Goal: Information Seeking & Learning: Learn about a topic

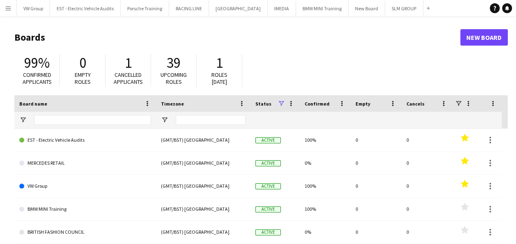
click at [7, 8] on app-icon "Menu" at bounding box center [8, 8] width 7 height 7
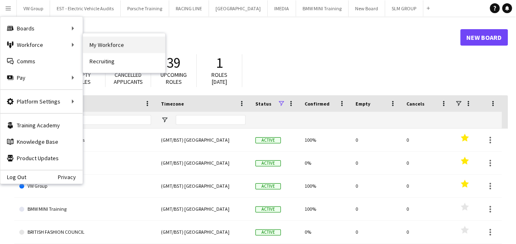
click at [108, 48] on link "My Workforce" at bounding box center [124, 45] width 82 height 16
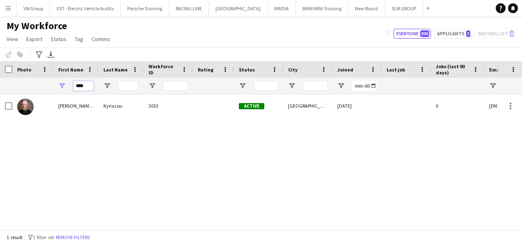
click at [85, 87] on input "****" at bounding box center [83, 86] width 21 height 10
type input "*"
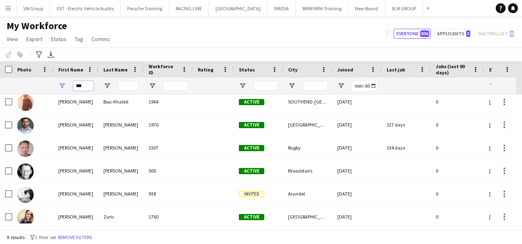
scroll to position [49, 0]
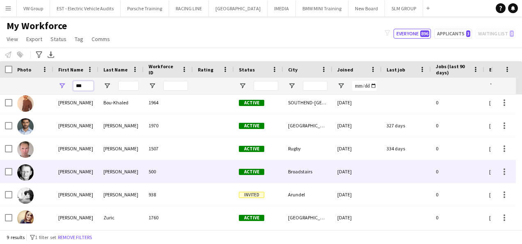
type input "***"
click at [120, 170] on div "Rawles" at bounding box center [121, 171] width 45 height 23
click at [116, 171] on div "Rawles" at bounding box center [121, 171] width 45 height 23
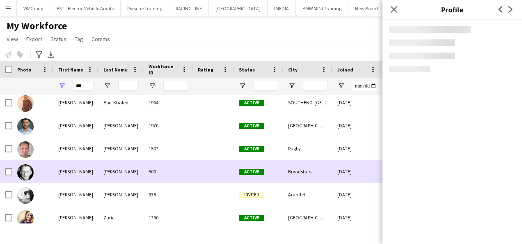
click at [116, 171] on div "Rawles" at bounding box center [121, 171] width 45 height 23
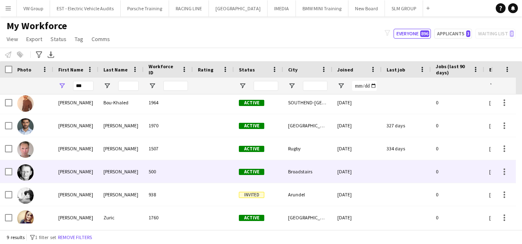
click at [116, 171] on div "Rawles" at bounding box center [121, 171] width 45 height 23
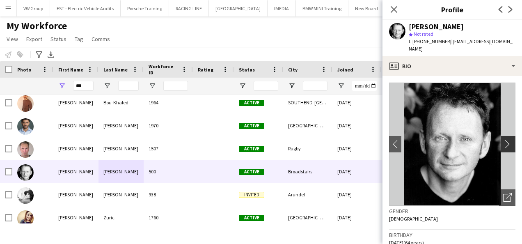
click at [504, 140] on app-icon "chevron-right" at bounding box center [509, 144] width 13 height 9
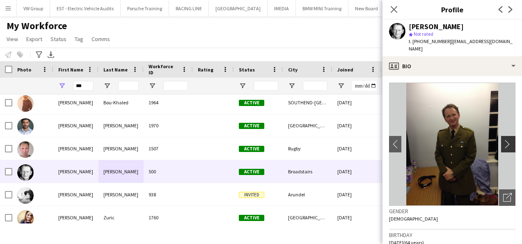
click at [504, 140] on app-icon "chevron-right" at bounding box center [509, 144] width 13 height 9
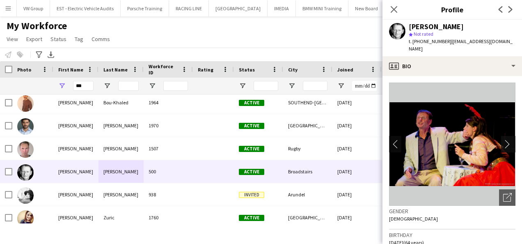
click at [504, 140] on app-icon "chevron-right" at bounding box center [509, 144] width 13 height 9
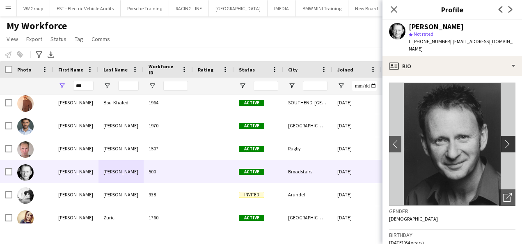
click at [503, 140] on app-icon "chevron-right" at bounding box center [509, 144] width 13 height 9
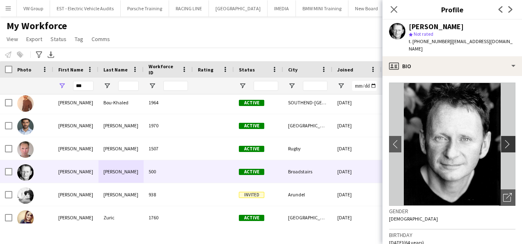
click at [503, 140] on app-icon "chevron-right" at bounding box center [509, 144] width 13 height 9
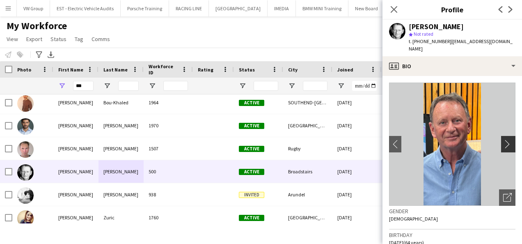
click at [503, 140] on app-icon "chevron-right" at bounding box center [509, 144] width 13 height 9
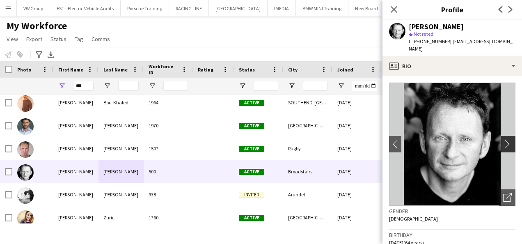
click at [503, 140] on app-icon "chevron-right" at bounding box center [509, 144] width 13 height 9
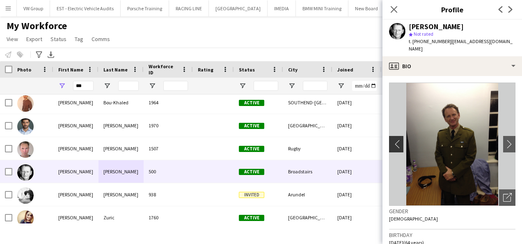
click at [395, 140] on app-icon "chevron-left" at bounding box center [395, 144] width 13 height 9
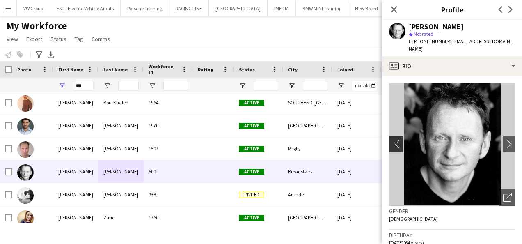
click at [395, 140] on app-icon "chevron-left" at bounding box center [395, 144] width 13 height 9
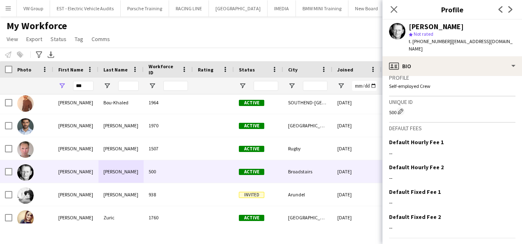
scroll to position [563, 0]
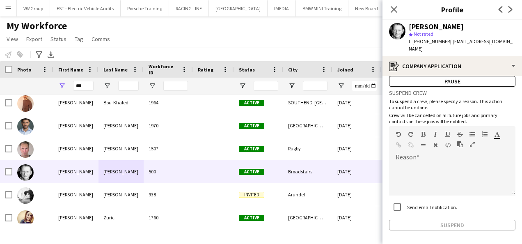
scroll to position [50, 0]
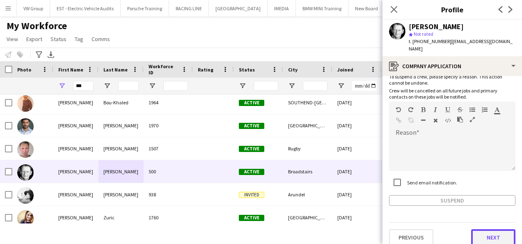
click at [495, 229] on button "Next" at bounding box center [493, 237] width 44 height 16
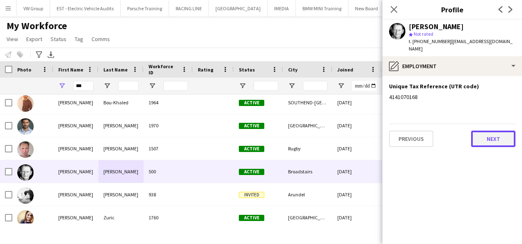
click at [503, 134] on button "Next" at bounding box center [493, 139] width 44 height 16
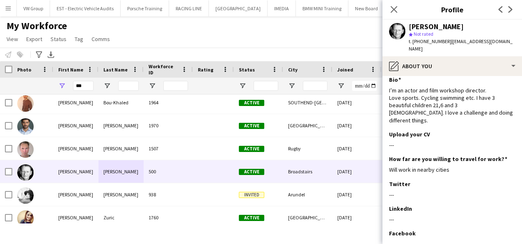
scroll to position [0, 0]
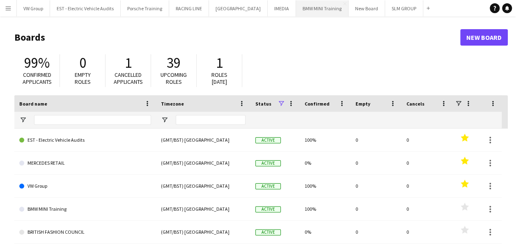
click at [317, 7] on button "BMW MINI Training Close" at bounding box center [322, 8] width 53 height 16
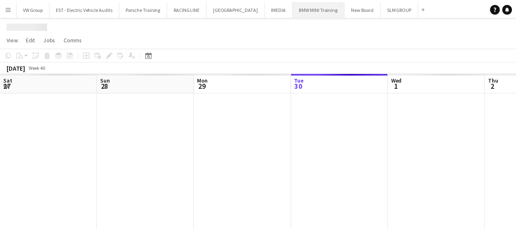
scroll to position [0, 196]
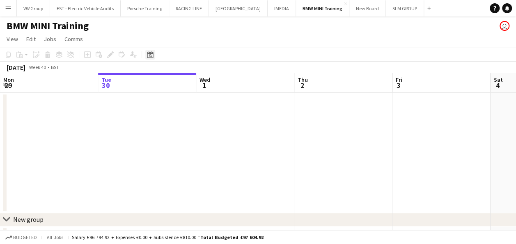
click at [149, 53] on icon at bounding box center [150, 54] width 6 height 7
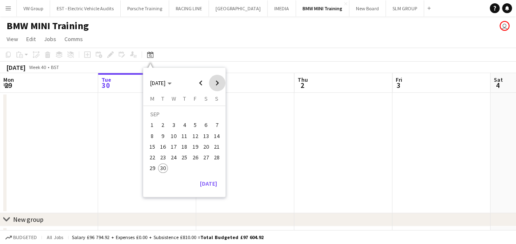
click at [218, 83] on span "Next month" at bounding box center [217, 83] width 16 height 16
click at [174, 156] on span "22" at bounding box center [174, 157] width 10 height 10
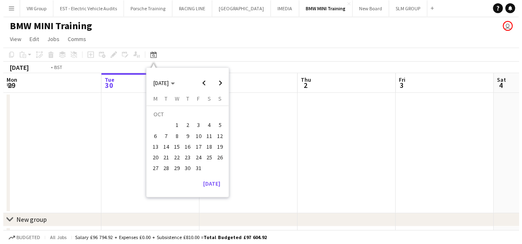
scroll to position [0, 283]
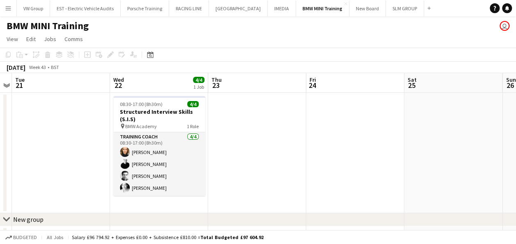
click at [7, 6] on app-icon "Menu" at bounding box center [8, 8] width 7 height 7
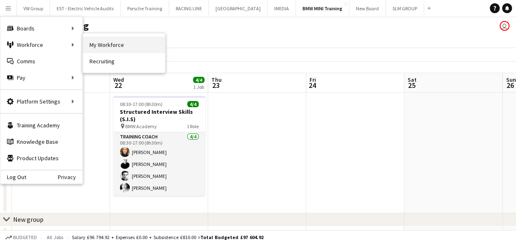
click at [104, 45] on link "My Workforce" at bounding box center [124, 45] width 82 height 16
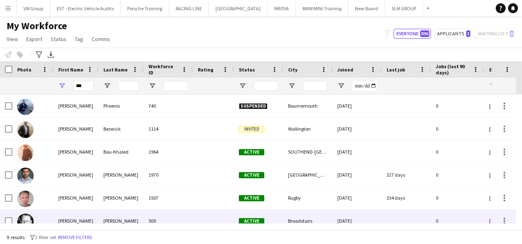
click at [113, 218] on div "Rawles" at bounding box center [121, 220] width 45 height 23
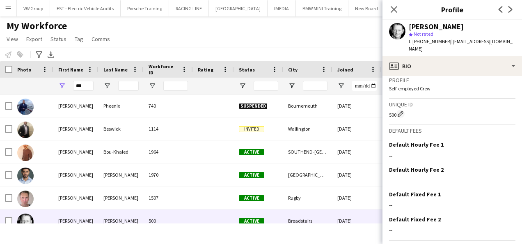
scroll to position [563, 0]
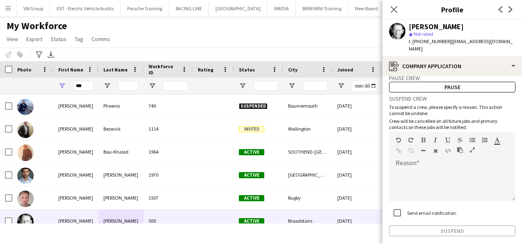
scroll to position [50, 0]
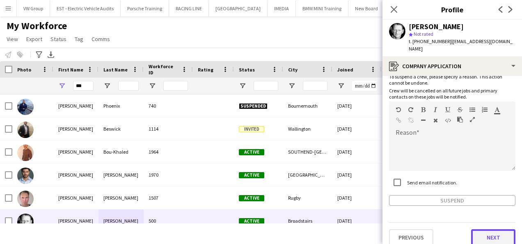
click at [486, 229] on button "Next" at bounding box center [493, 237] width 44 height 16
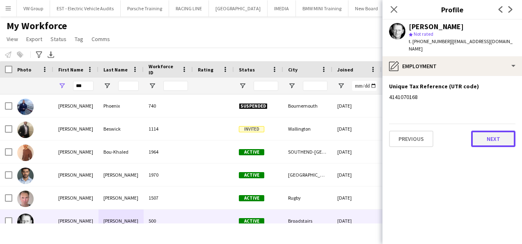
click at [501, 131] on button "Next" at bounding box center [493, 139] width 44 height 16
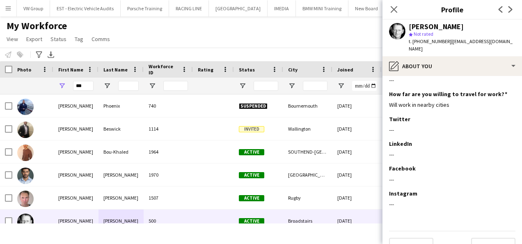
scroll to position [80, 0]
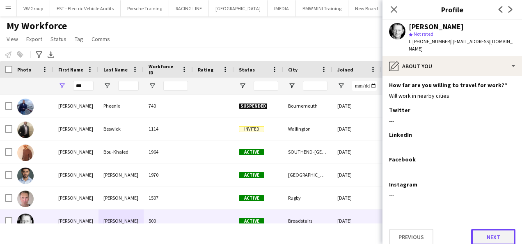
click at [485, 230] on button "Next" at bounding box center [493, 237] width 44 height 16
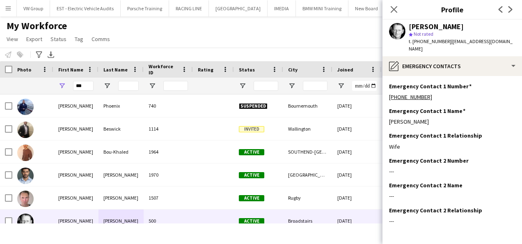
scroll to position [26, 0]
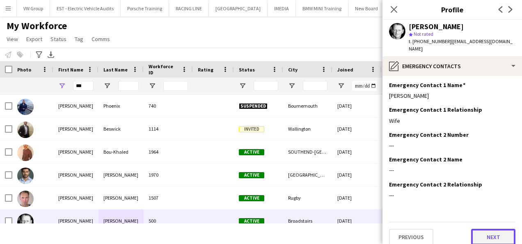
click at [487, 230] on button "Next" at bounding box center [493, 237] width 44 height 16
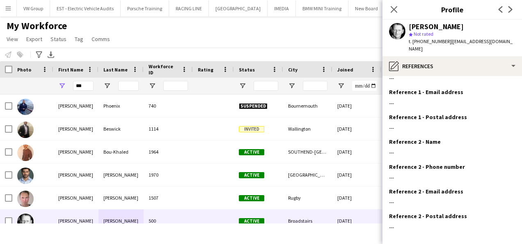
scroll to position [76, 0]
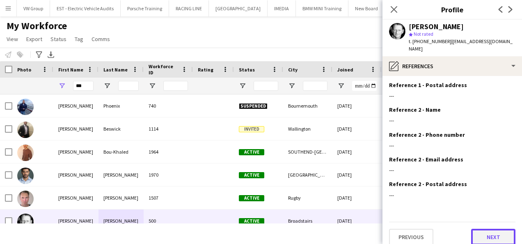
click at [497, 229] on button "Next" at bounding box center [493, 237] width 44 height 16
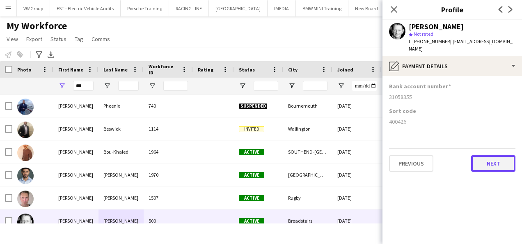
click at [497, 159] on button "Next" at bounding box center [493, 163] width 44 height 16
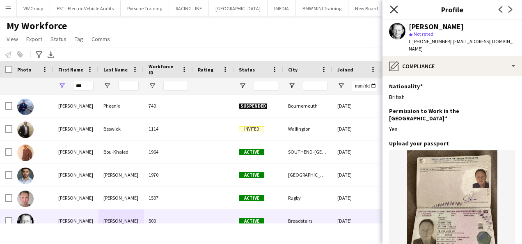
click at [396, 9] on icon "Close pop-in" at bounding box center [394, 9] width 8 height 8
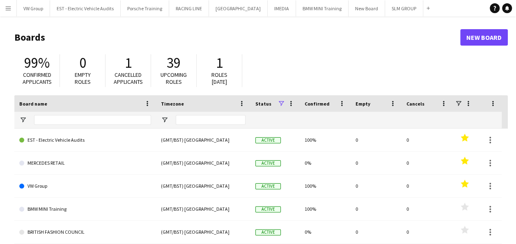
click at [9, 9] on app-icon "Menu" at bounding box center [8, 8] width 7 height 7
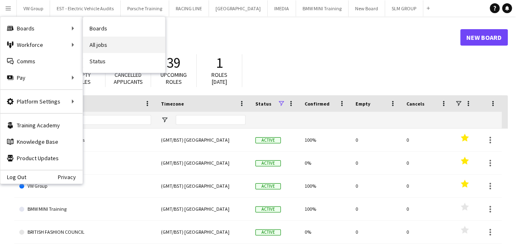
click at [100, 41] on link "All jobs" at bounding box center [124, 45] width 82 height 16
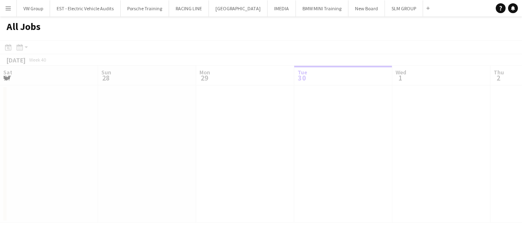
scroll to position [0, 196]
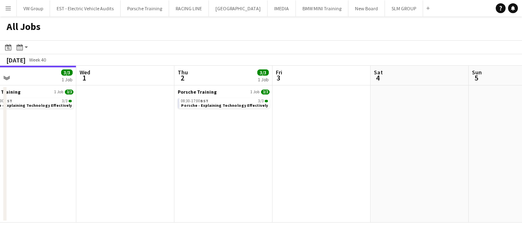
drag, startPoint x: 271, startPoint y: 155, endPoint x: 268, endPoint y: 149, distance: 7.5
click at [166, 159] on app-calendar-viewport "Sat 27 Sun 28 Mon 29 Tue 30 3/3 1 Job Wed 1 Thu 2 3/3 1 Job Fri 3 Sat 4 Sun 5 M…" at bounding box center [261, 144] width 522 height 157
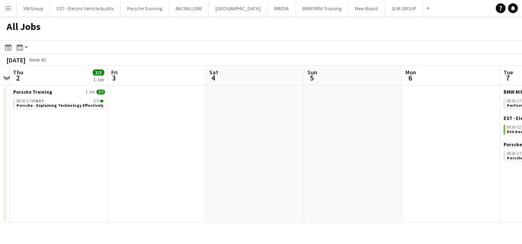
drag, startPoint x: 191, startPoint y: 157, endPoint x: 216, endPoint y: 157, distance: 24.2
click at [166, 160] on app-calendar-viewport "Mon 29 Tue 30 3/3 1 Job Wed 1 Thu 2 3/3 1 Job Fri 3 Sat 4 Sun 5 Mon 6 Tue 7 8/8…" at bounding box center [261, 144] width 522 height 157
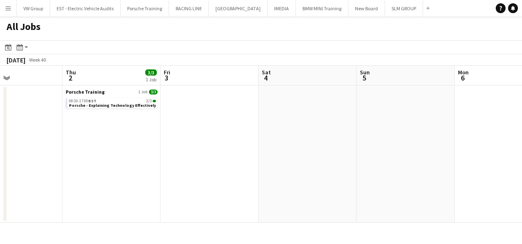
click at [152, 174] on app-all-jobs "All Jobs Date picker [DATE] [DATE] [DATE] M [DATE] T [DATE] W [DATE] T [DATE] F…" at bounding box center [261, 119] width 522 height 206
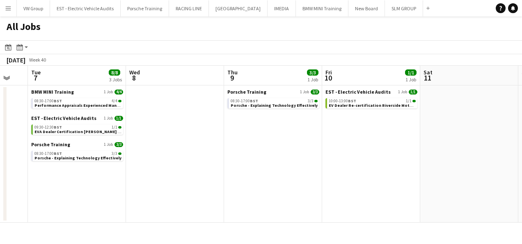
drag, startPoint x: 205, startPoint y: 178, endPoint x: 176, endPoint y: 181, distance: 29.3
click at [172, 183] on app-calendar-viewport "Fri 3 Sat 4 Sun 5 Mon 6 Tue 7 8/8 3 Jobs Wed 8 Thu 9 3/3 1 Job Fri 10 1/1 1 Job…" at bounding box center [261, 144] width 522 height 157
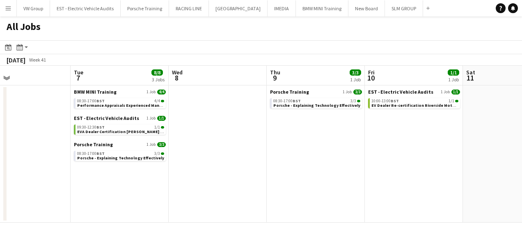
scroll to position [0, 322]
drag, startPoint x: 280, startPoint y: 177, endPoint x: 203, endPoint y: 181, distance: 77.7
click at [203, 181] on app-calendar-viewport "Fri 3 Sat 4 Sun 5 Mon 6 Tue 7 8/8 3 Jobs Wed 8 Thu 9 3/3 1 Job Fri 10 1/1 1 Job…" at bounding box center [261, 144] width 522 height 157
click at [140, 104] on span "Performance Appraisals Experienced Managers 2" at bounding box center [125, 105] width 97 height 5
click at [132, 105] on span "Performance Appraisals Experienced Managers 2" at bounding box center [125, 105] width 97 height 5
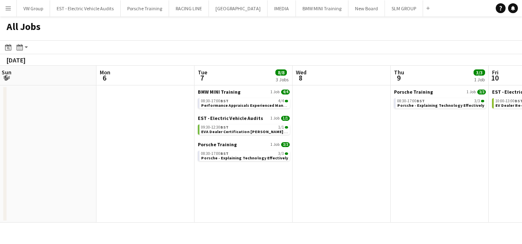
drag, startPoint x: 60, startPoint y: 170, endPoint x: 250, endPoint y: 141, distance: 191.9
click at [250, 141] on app-calendar-viewport "Fri 3 Sat 4 Sun 5 Mon 6 Tue 7 8/8 3 Jobs Wed 8 Thu 9 3/3 1 Job Fri 10 1/1 1 Job…" at bounding box center [261, 144] width 522 height 157
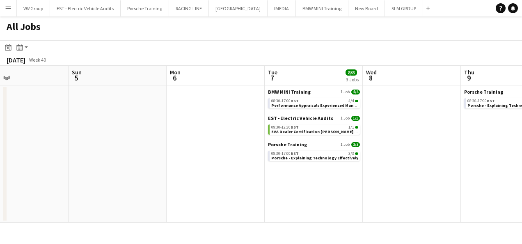
drag, startPoint x: 283, startPoint y: 115, endPoint x: 299, endPoint y: 114, distance: 16.0
click at [304, 113] on app-calendar-viewport "Thu 2 3/3 1 Job Fri 3 Sat 4 Sun 5 Mon 6 Tue 7 8/8 3 Jobs Wed 8 Thu 9 3/3 1 Job …" at bounding box center [261, 144] width 522 height 157
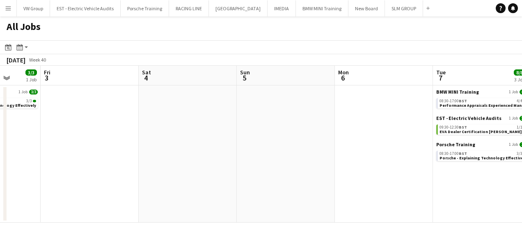
drag, startPoint x: 120, startPoint y: 150, endPoint x: 246, endPoint y: 140, distance: 125.7
click at [269, 137] on app-calendar-viewport "Tue 30 3/3 1 Job Wed 1 Thu 2 3/3 1 Job Fri 3 Sat 4 Sun 5 Mon 6 Tue 7 8/8 3 Jobs…" at bounding box center [261, 144] width 522 height 157
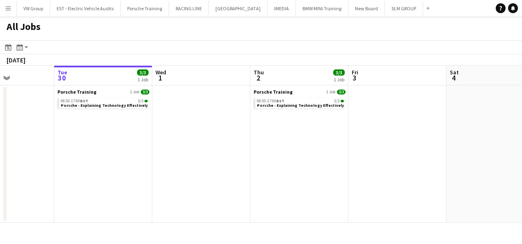
drag, startPoint x: 111, startPoint y: 156, endPoint x: 240, endPoint y: 143, distance: 129.1
click at [233, 141] on app-calendar-viewport "Sun 28 Mon 29 Tue 30 3/3 1 Job Wed 1 Thu 2 3/3 1 Job Fri 3 Sat 4 Sun 5 Mon 6 Tu…" at bounding box center [261, 144] width 522 height 157
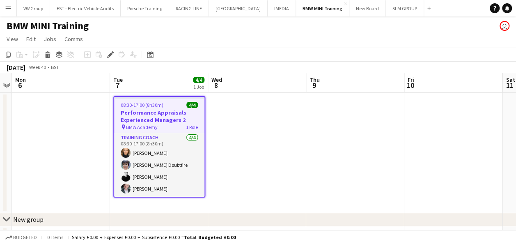
click at [10, 8] on app-icon "Menu" at bounding box center [8, 8] width 7 height 7
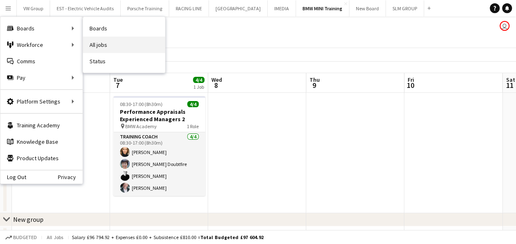
click at [96, 43] on link "All jobs" at bounding box center [124, 45] width 82 height 16
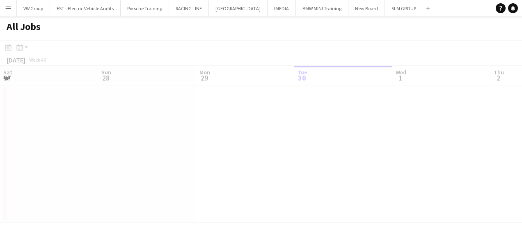
scroll to position [0, 196]
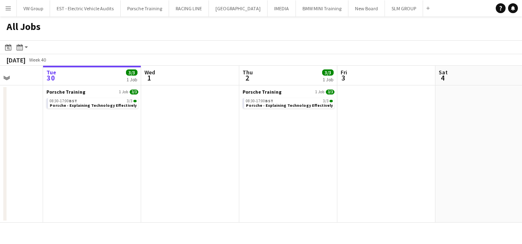
drag, startPoint x: 306, startPoint y: 128, endPoint x: 209, endPoint y: 175, distance: 107.4
click at [158, 168] on app-calendar-viewport "Sat 27 Sun 28 Mon 29 Tue 30 3/3 1 Job Wed 1 Thu 2 3/3 1 Job Fri 3 Sat 4 Sun 5 M…" at bounding box center [261, 144] width 522 height 157
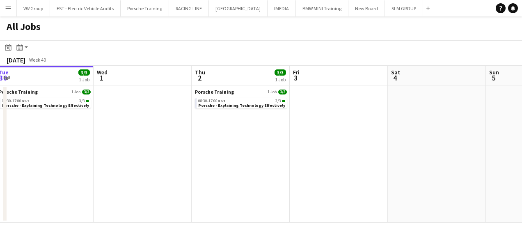
drag, startPoint x: 358, startPoint y: 174, endPoint x: 270, endPoint y: 168, distance: 88.5
click at [205, 168] on app-calendar-viewport "Sat 27 Sun 28 Mon 29 Tue 30 3/3 1 Job Wed 1 Thu 2 3/3 1 Job Fri 3 Sat 4 Sun 5 M…" at bounding box center [261, 144] width 522 height 157
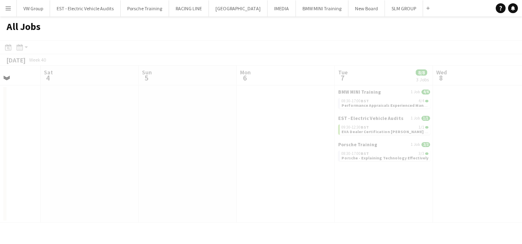
drag, startPoint x: 230, startPoint y: 173, endPoint x: 287, endPoint y: 172, distance: 57.1
click at [166, 182] on app-all-jobs "All Jobs Date picker SEP 2025 SEP 2025 Monday M Tuesday T Wednesday W Thursday …" at bounding box center [261, 119] width 522 height 206
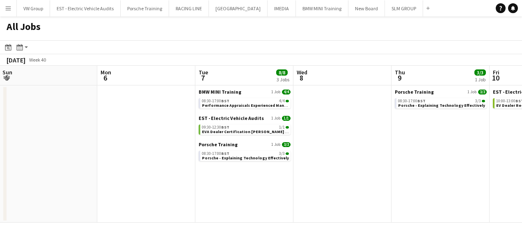
drag, startPoint x: 201, startPoint y: 186, endPoint x: 195, endPoint y: 184, distance: 6.1
click at [182, 188] on app-calendar-viewport "Wed 1 Thu 2 3/3 1 Job Fri 3 Sat 4 Sun 5 Mon 6 Tue 7 8/8 3 Jobs Wed 8 Thu 9 3/3 …" at bounding box center [261, 144] width 522 height 157
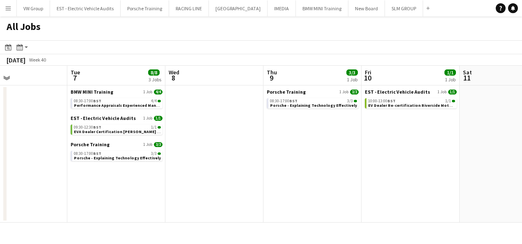
scroll to position [0, 326]
drag, startPoint x: 339, startPoint y: 168, endPoint x: 272, endPoint y: 166, distance: 67.4
click at [272, 166] on app-calendar-viewport "Fri 3 Sat 4 Sun 5 Mon 6 Tue 7 8/8 3 Jobs Wed 8 Thu 9 3/3 1 Job Fri 10 1/1 1 Job…" at bounding box center [261, 144] width 522 height 157
